Goal: Task Accomplishment & Management: Complete application form

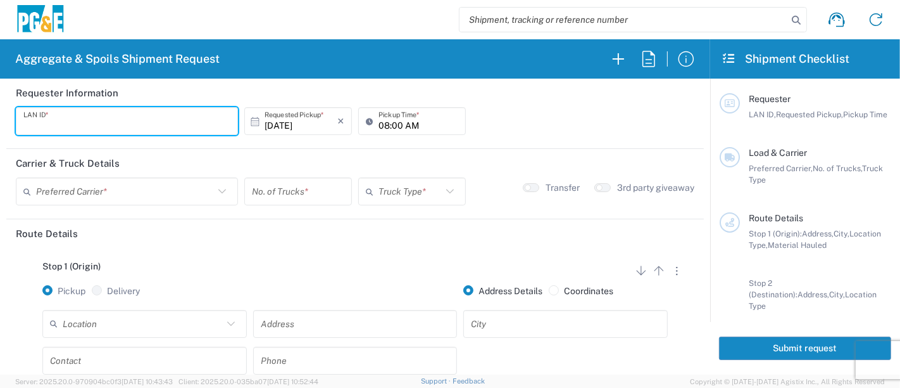
click at [56, 122] on input "text" at bounding box center [126, 121] width 207 height 22
type input "JKK9"
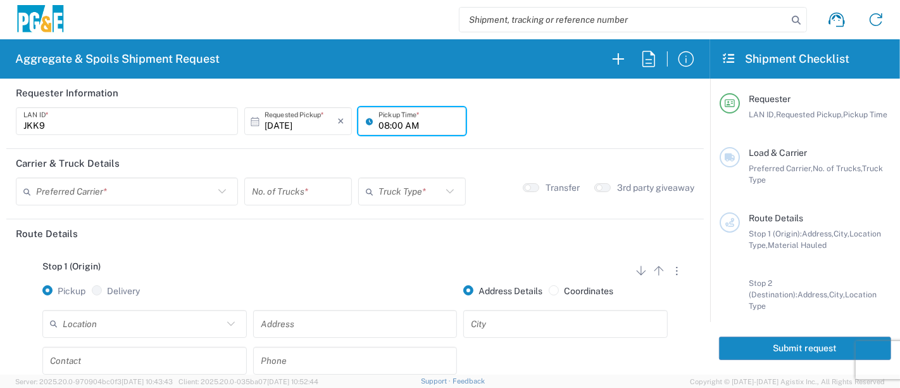
click at [379, 123] on input "08:00 AM" at bounding box center [419, 121] width 80 height 22
type input "06:30 AM"
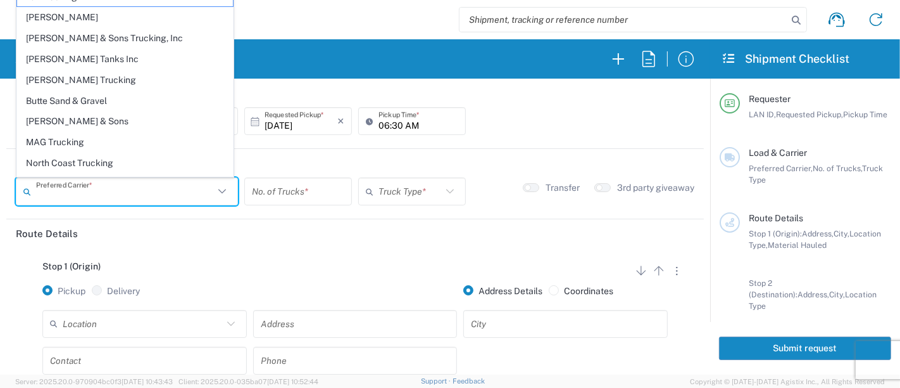
click at [53, 193] on input "text" at bounding box center [125, 191] width 178 height 22
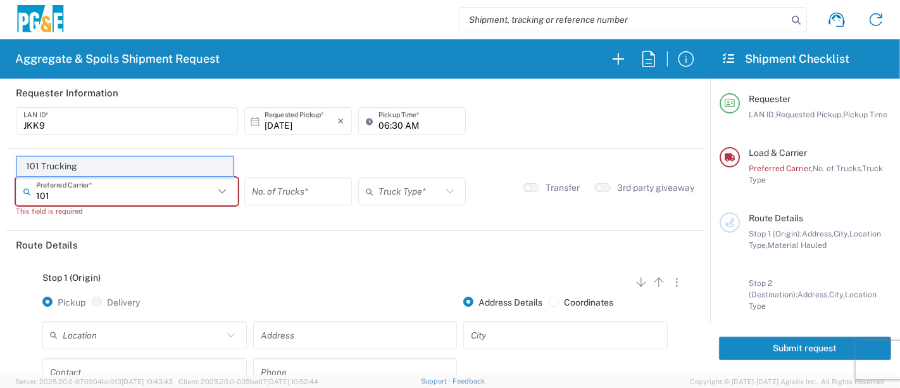
click at [61, 172] on span "101 Trucking" at bounding box center [125, 166] width 216 height 20
type input "101 Trucking"
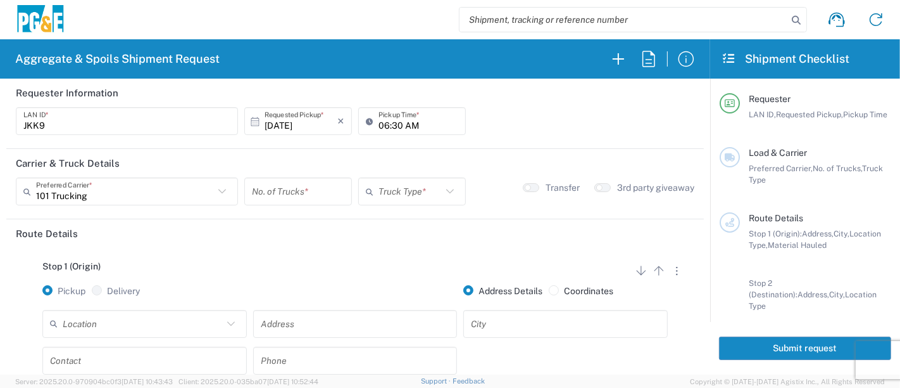
click at [258, 189] on input "number" at bounding box center [298, 191] width 92 height 22
type input "5"
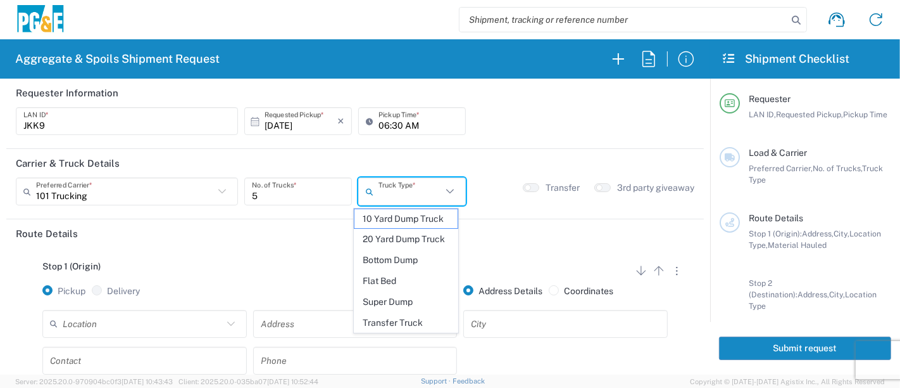
click at [400, 199] on input "text" at bounding box center [410, 191] width 63 height 22
click at [394, 308] on span "Super Dump" at bounding box center [407, 302] width 104 height 20
type input "Super Dump"
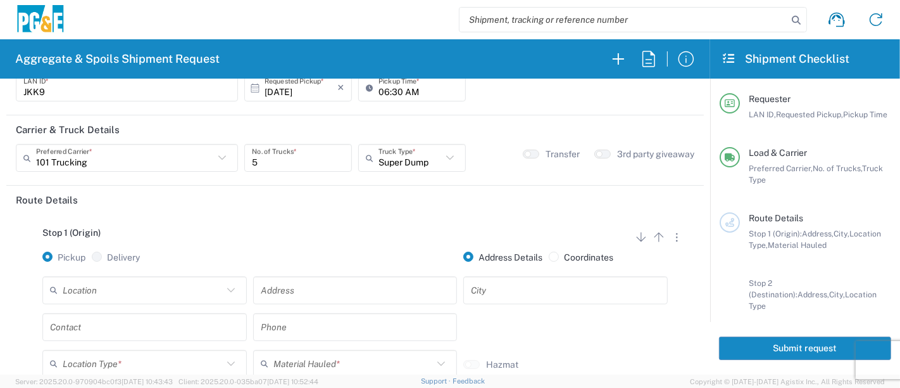
scroll to position [70, 0]
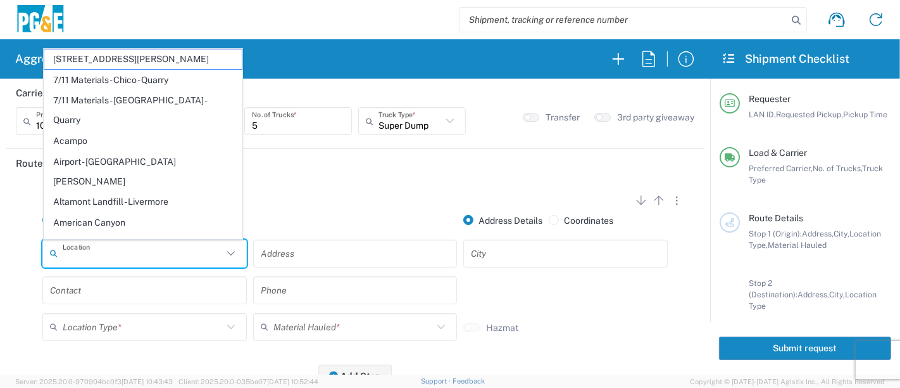
click at [197, 260] on input "text" at bounding box center [143, 253] width 160 height 22
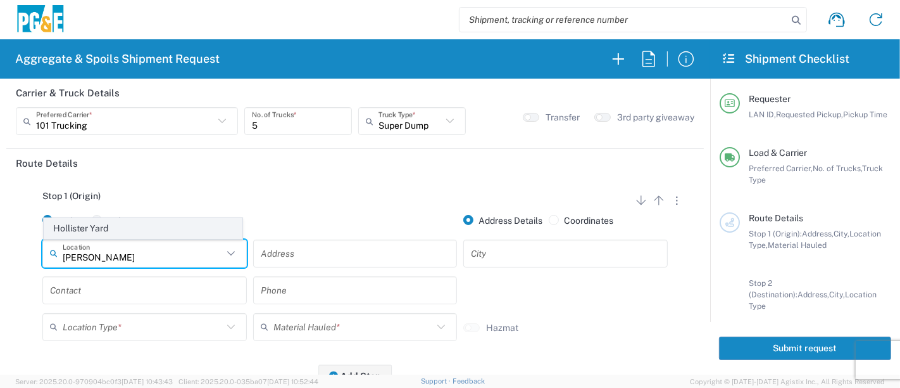
click at [141, 218] on span "Hollister Yard" at bounding box center [143, 228] width 198 height 20
type input "Hollister Yard"
type input "[STREET_ADDRESS]"
type input "Hollister"
type input "Business No Loading Dock"
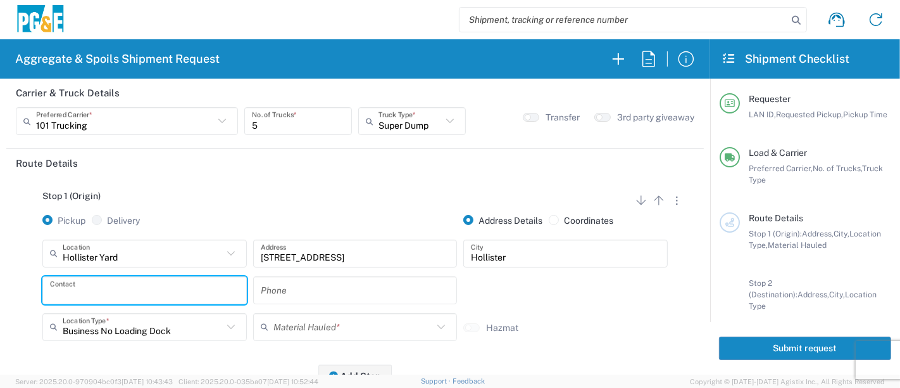
click at [110, 297] on input "text" at bounding box center [144, 290] width 189 height 22
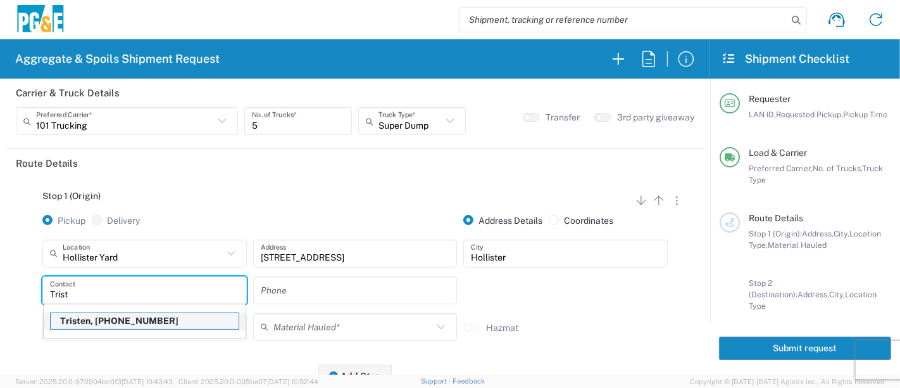
click at [92, 323] on p "Tristen, [PHONE_NUMBER]" at bounding box center [145, 321] width 188 height 16
type input "Tristen"
type input "[PHONE_NUMBER]"
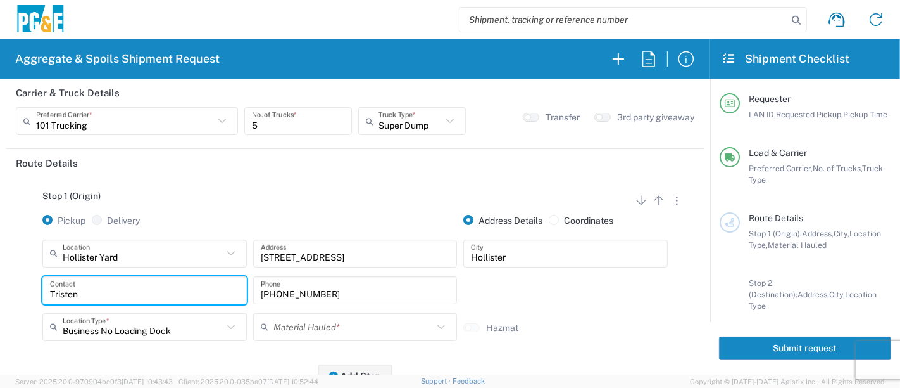
click at [281, 317] on input "text" at bounding box center [354, 326] width 160 height 22
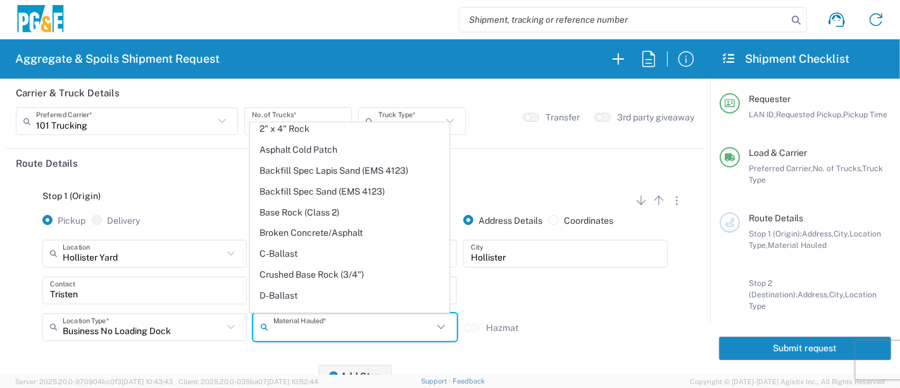
scroll to position [141, 0]
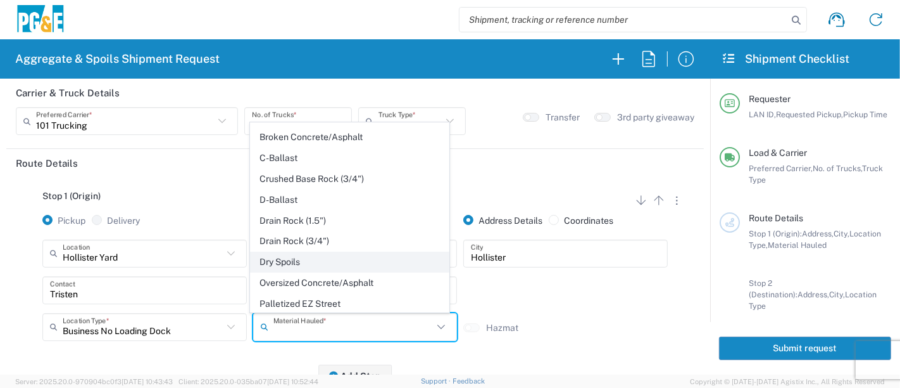
click at [291, 260] on span "Dry Spoils" at bounding box center [350, 262] width 198 height 20
type input "Dry Spoils"
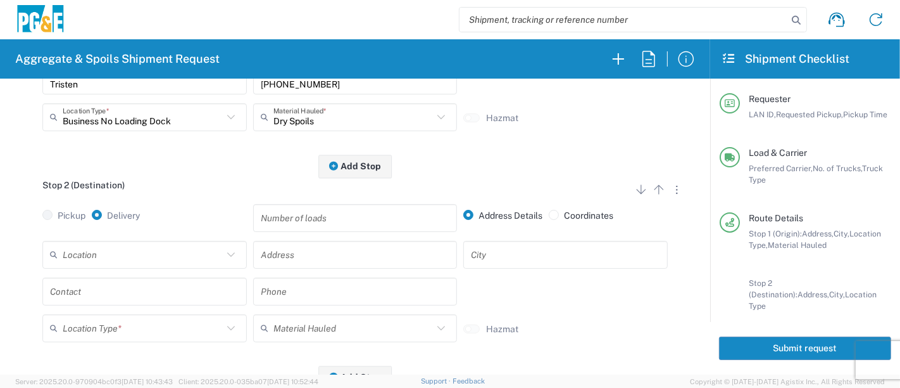
scroll to position [281, 0]
click at [101, 251] on input "text" at bounding box center [143, 253] width 160 height 22
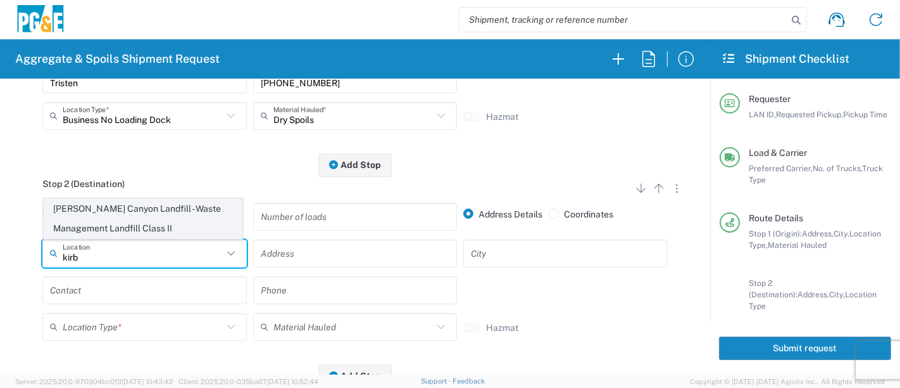
click at [106, 209] on span "[PERSON_NAME] Canyon Landfill - Waste Management Landfill Class II" at bounding box center [143, 218] width 198 height 39
type input "[PERSON_NAME] Canyon Landfill - Waste Management Landfill Class II"
type input "[GEOGRAPHIC_DATA]"
type input "[PERSON_NAME] [PERSON_NAME]"
type input "Landfill"
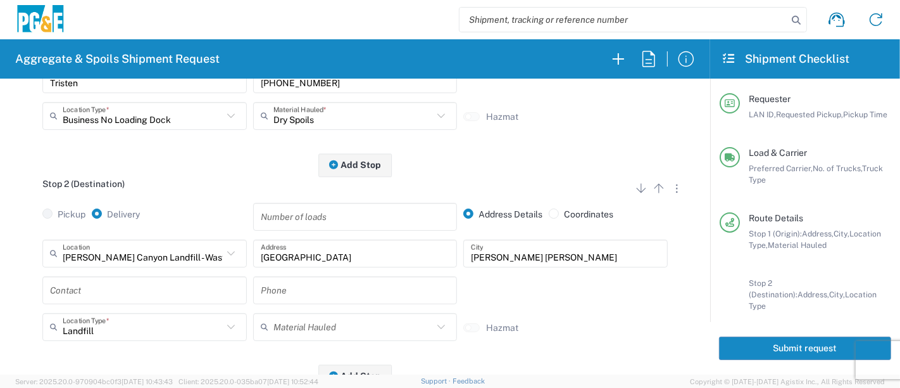
click at [81, 289] on input "text" at bounding box center [144, 290] width 189 height 22
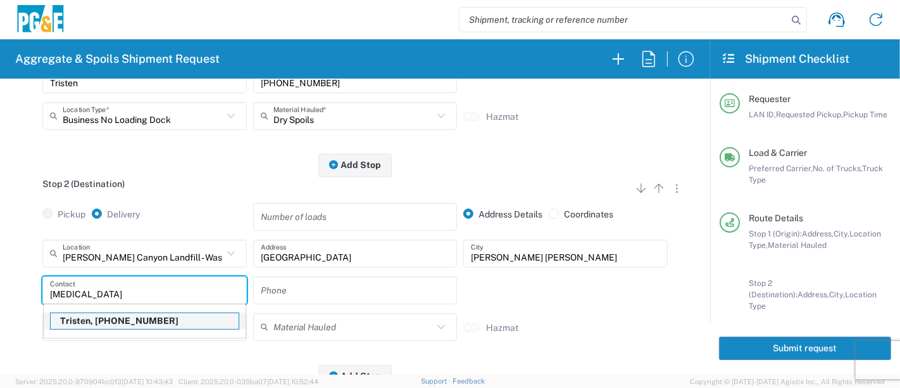
click at [105, 320] on p "Tristen, [PHONE_NUMBER]" at bounding box center [145, 321] width 188 height 16
type input "Tristen"
type input "[PHONE_NUMBER]"
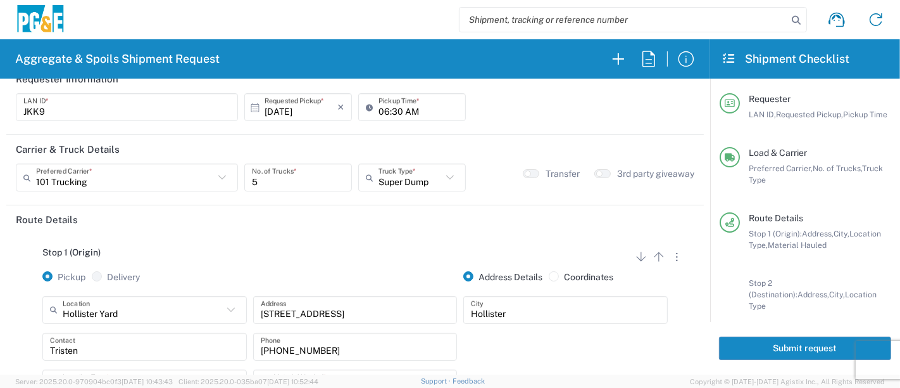
scroll to position [0, 0]
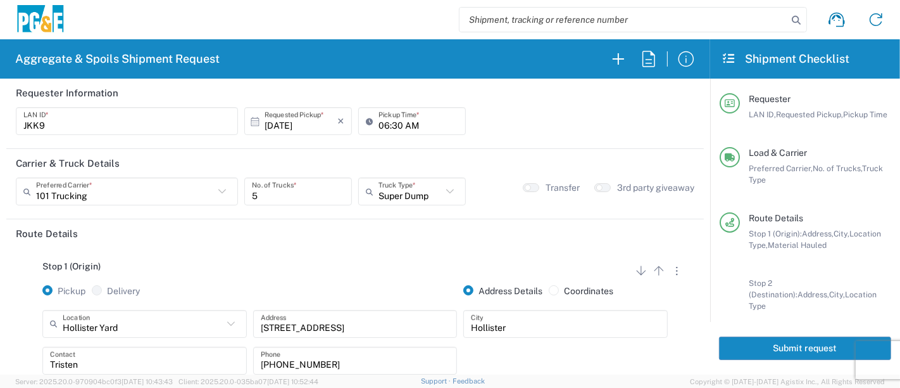
click at [783, 343] on button "Submit request" at bounding box center [805, 347] width 172 height 23
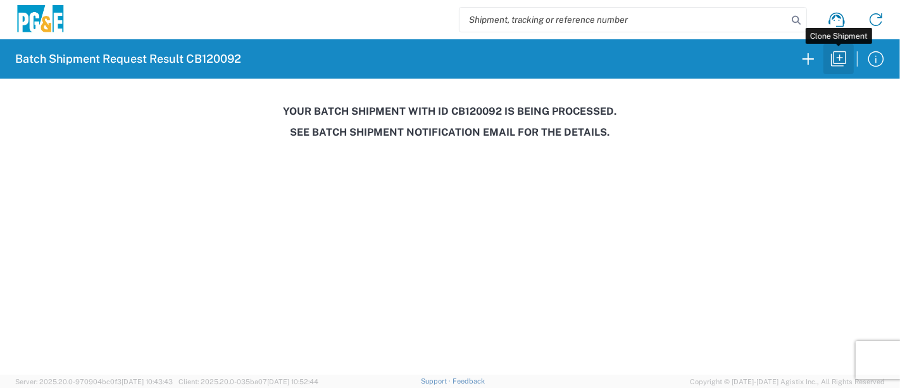
click at [841, 56] on icon "button" at bounding box center [839, 59] width 20 height 20
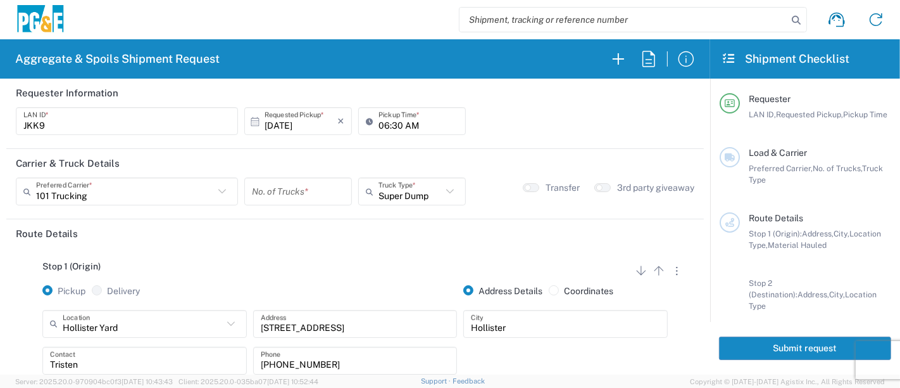
click at [379, 123] on input "06:30 AM" at bounding box center [419, 121] width 80 height 22
type input "07:00 AM"
click at [279, 194] on input "number" at bounding box center [298, 191] width 92 height 22
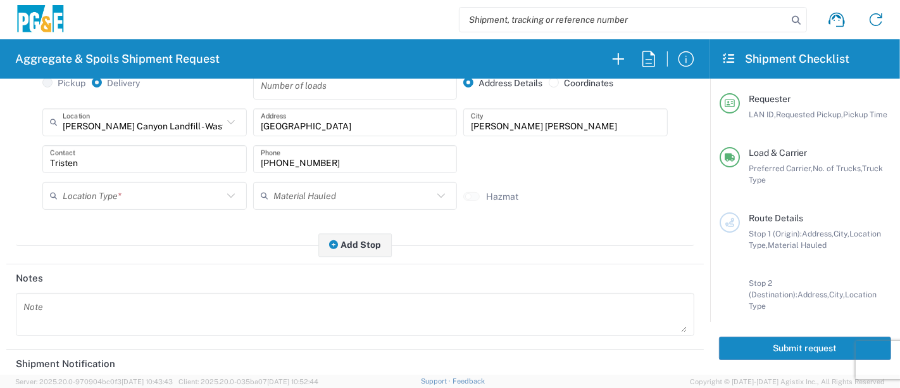
scroll to position [422, 0]
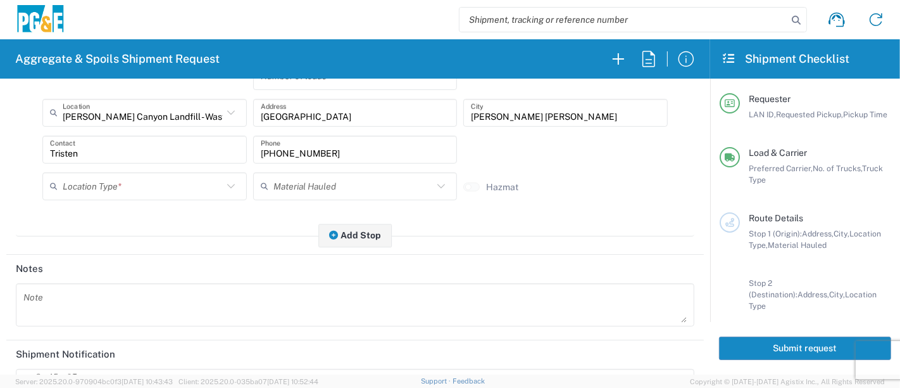
type input "5"
click at [181, 185] on input "text" at bounding box center [143, 186] width 160 height 22
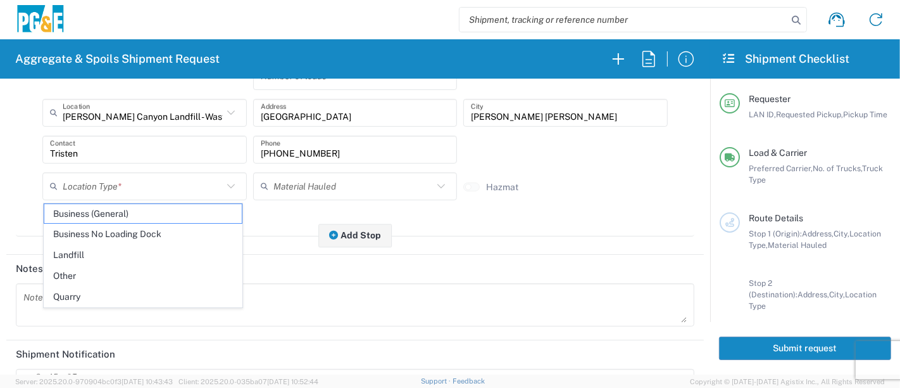
click at [130, 270] on span "Other" at bounding box center [143, 276] width 198 height 20
type input "Other"
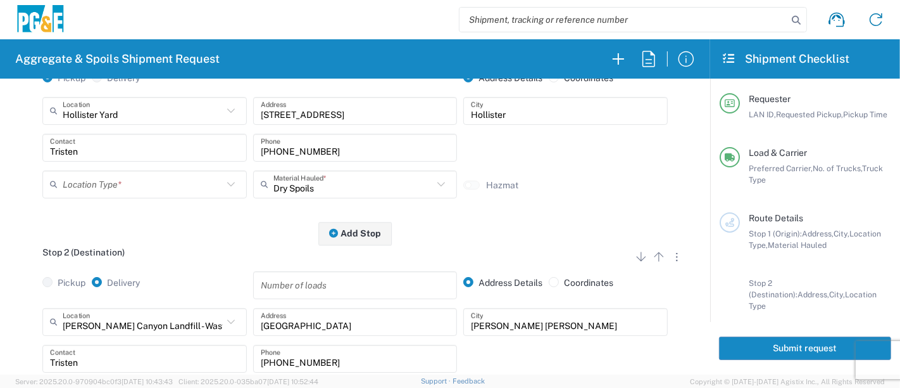
scroll to position [141, 0]
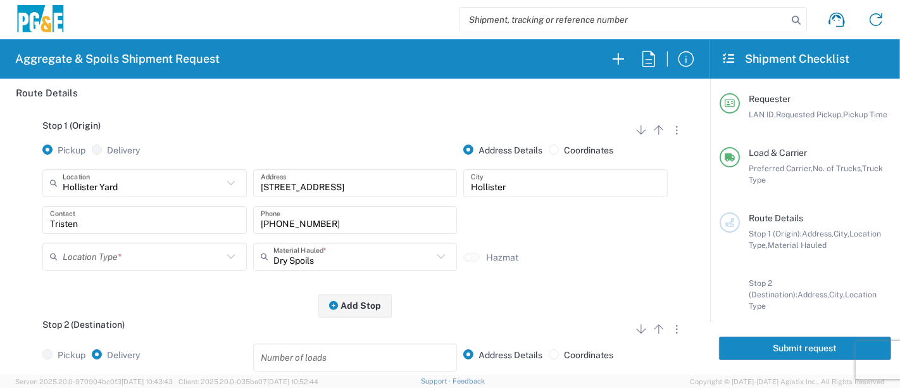
click at [153, 258] on input "text" at bounding box center [143, 256] width 160 height 22
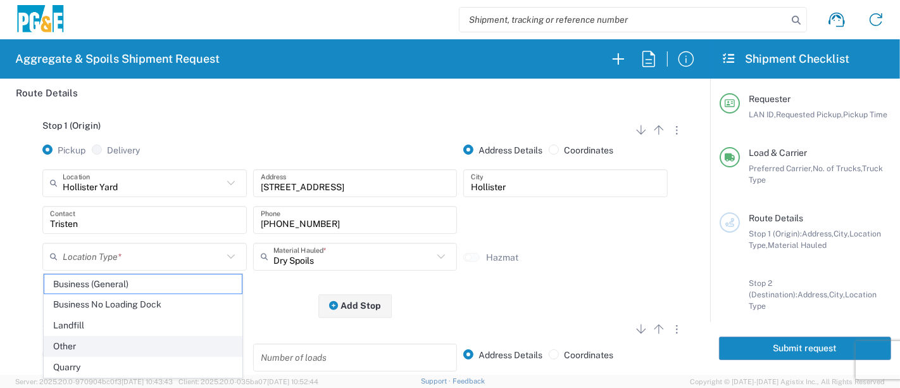
click at [98, 340] on span "Other" at bounding box center [143, 346] width 198 height 20
type input "Other"
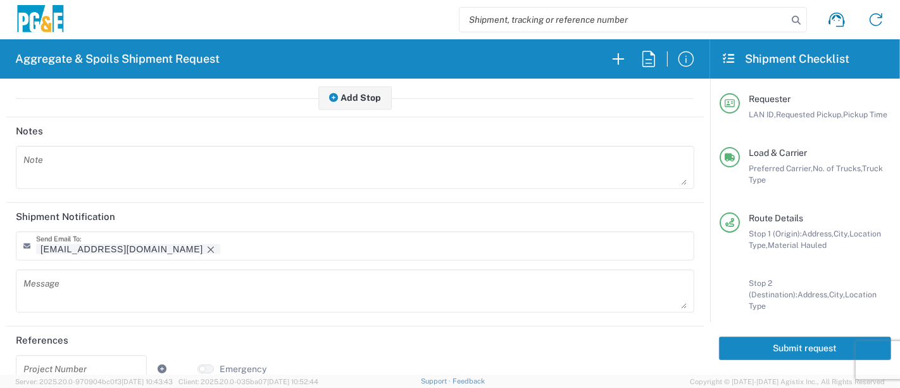
scroll to position [578, 0]
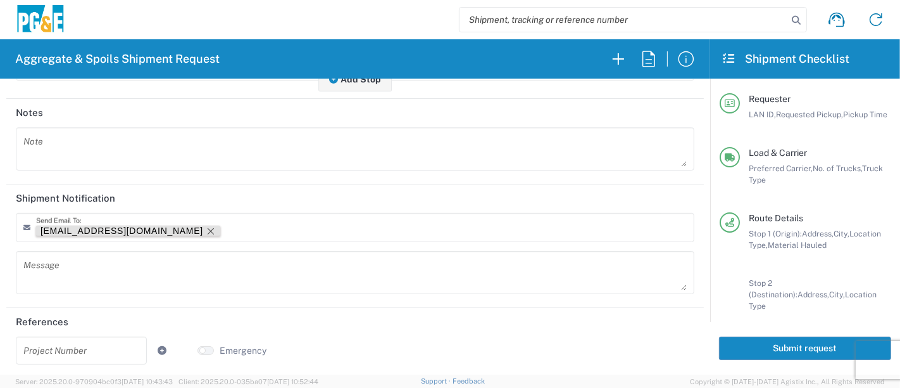
click at [206, 226] on icon "Remove tag" at bounding box center [211, 231] width 10 height 10
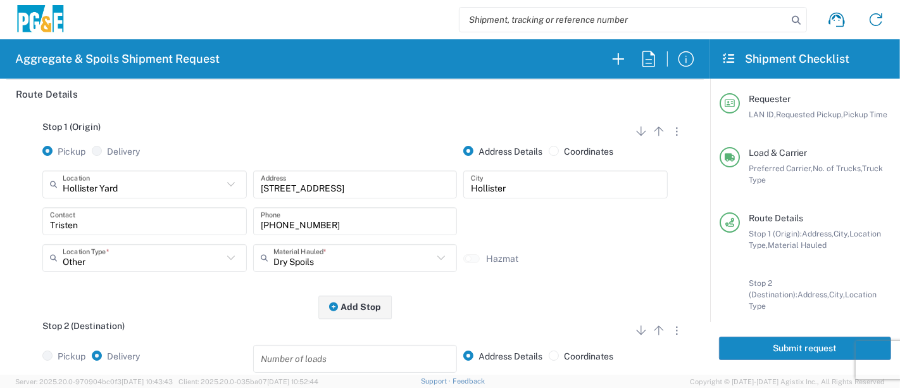
scroll to position [0, 0]
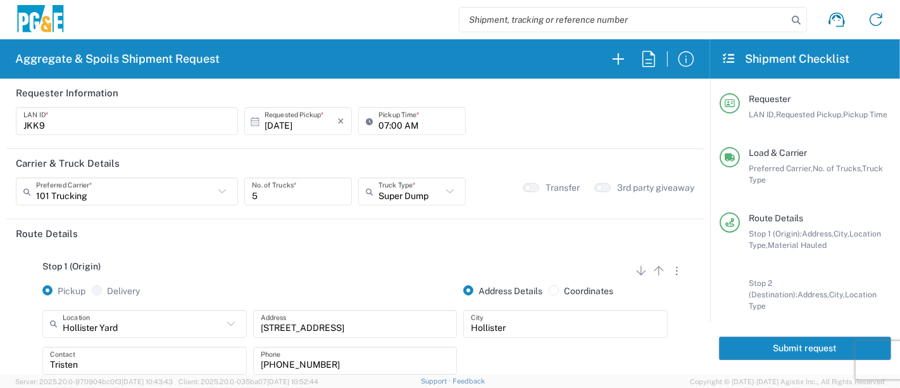
click at [758, 346] on button "Submit request" at bounding box center [805, 347] width 172 height 23
